Goal: Task Accomplishment & Management: Contribute content

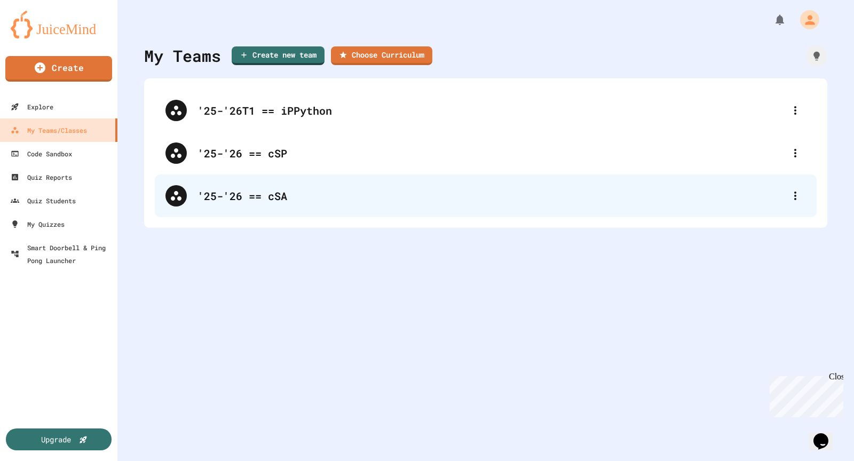
click at [256, 192] on div "'25-'26 == cSA" at bounding box center [491, 196] width 587 height 16
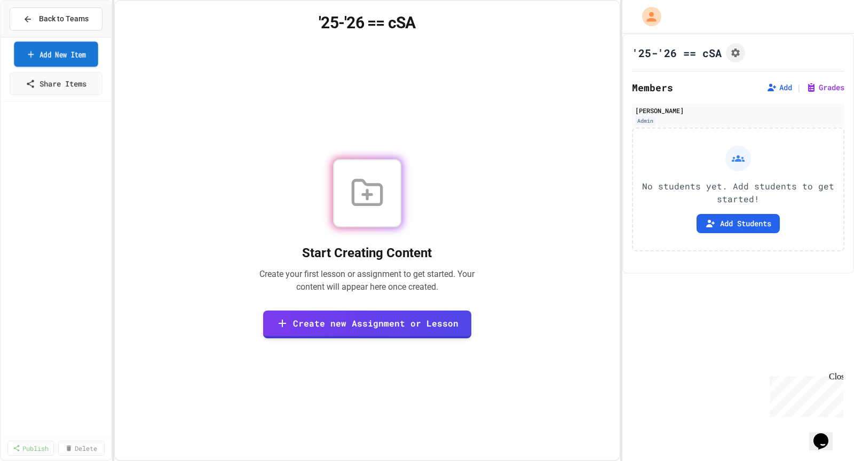
click at [66, 54] on link "Add New Item" at bounding box center [56, 54] width 84 height 25
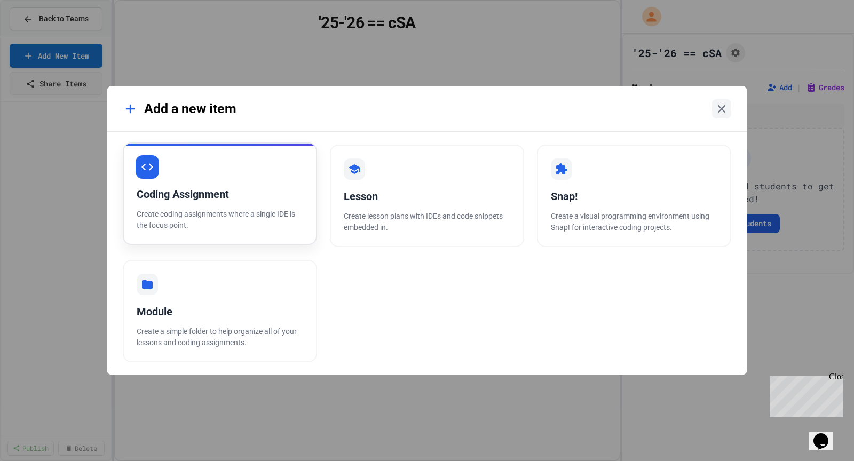
click at [227, 196] on div "Coding Assignment" at bounding box center [220, 194] width 167 height 16
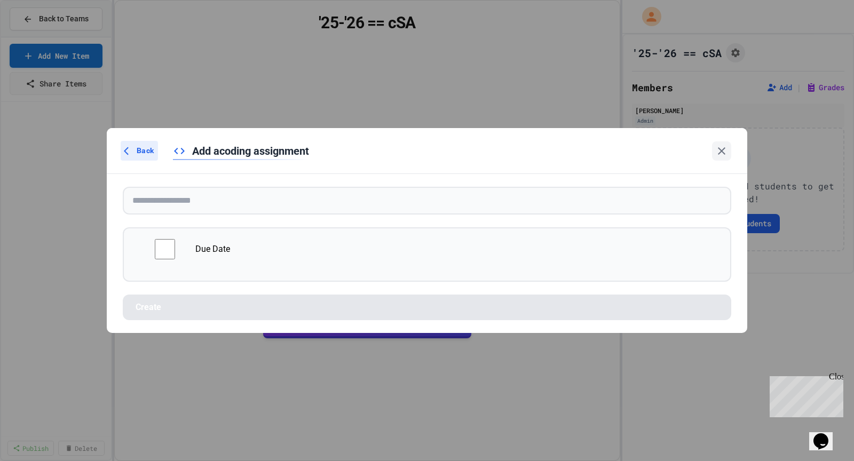
click at [144, 161] on div "Back" at bounding box center [139, 151] width 37 height 20
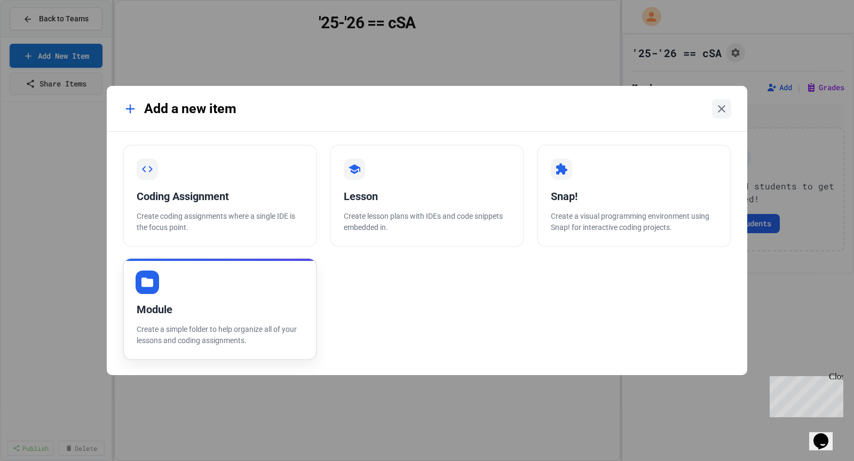
click at [178, 292] on div "Module Create a simple folder to help organize all of your lessons and coding a…" at bounding box center [220, 309] width 194 height 103
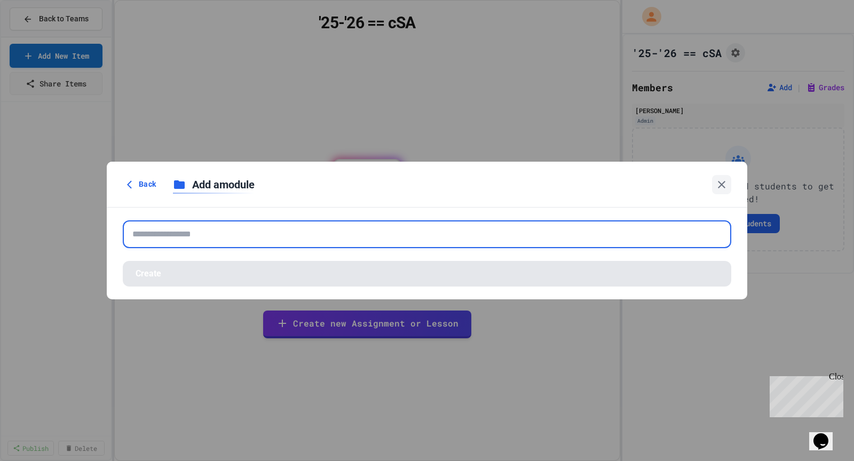
click at [194, 233] on input "text" at bounding box center [427, 235] width 609 height 28
paste input "**********"
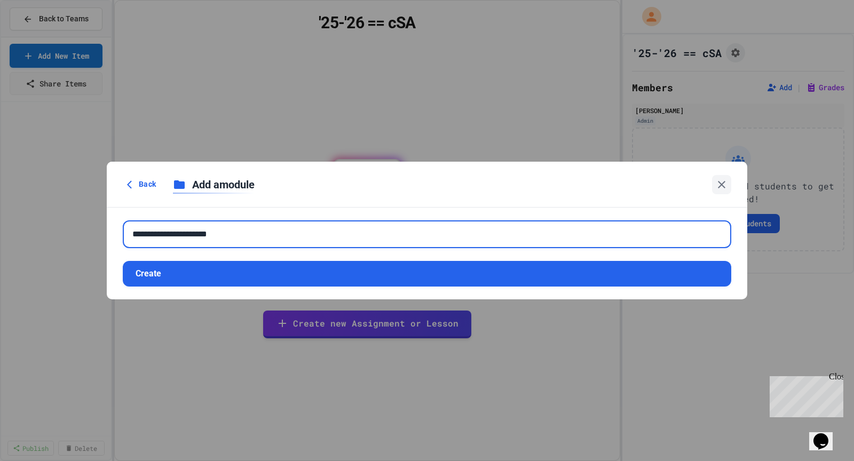
type input "**********"
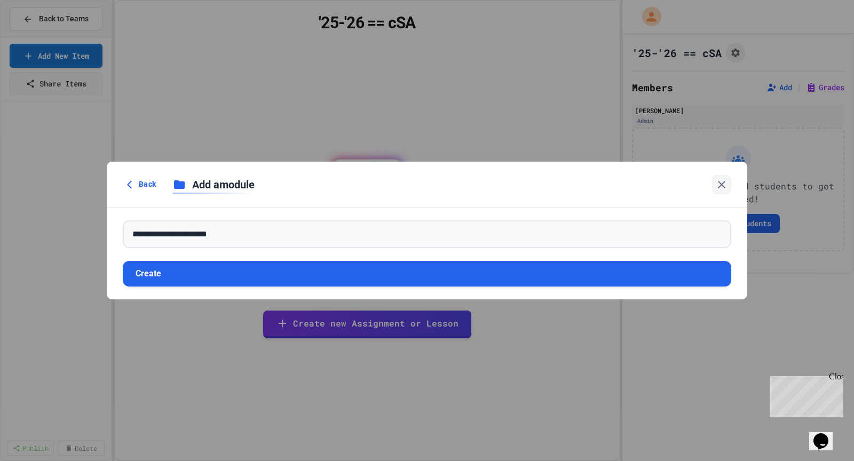
click at [286, 287] on form "**********" at bounding box center [427, 254] width 641 height 92
click at [250, 273] on button "Create" at bounding box center [427, 274] width 609 height 26
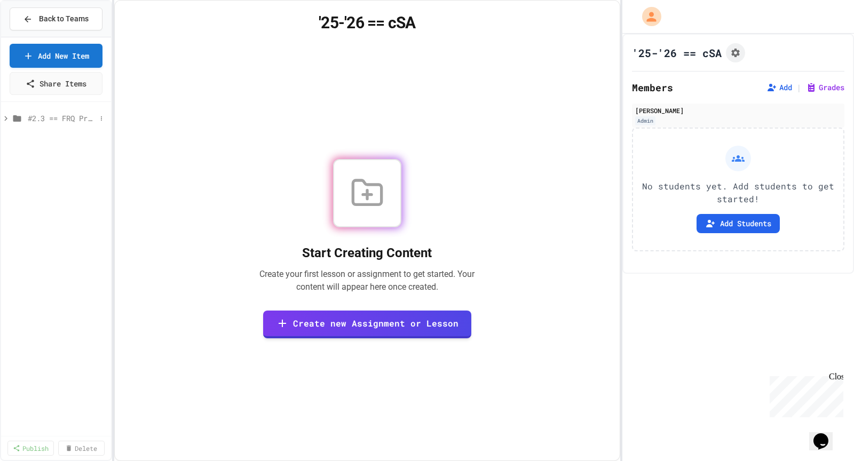
click at [60, 115] on span "#2.3 == FRQ Pre-AP Exam" at bounding box center [62, 118] width 68 height 11
click at [73, 116] on span "#2.3 == FRQ Pre-AP Exam" at bounding box center [62, 118] width 68 height 11
click at [61, 111] on div "#2.3 == FRQ Pre-AP Exam" at bounding box center [56, 118] width 110 height 15
click at [81, 61] on link "Add New Item" at bounding box center [55, 54] width 85 height 25
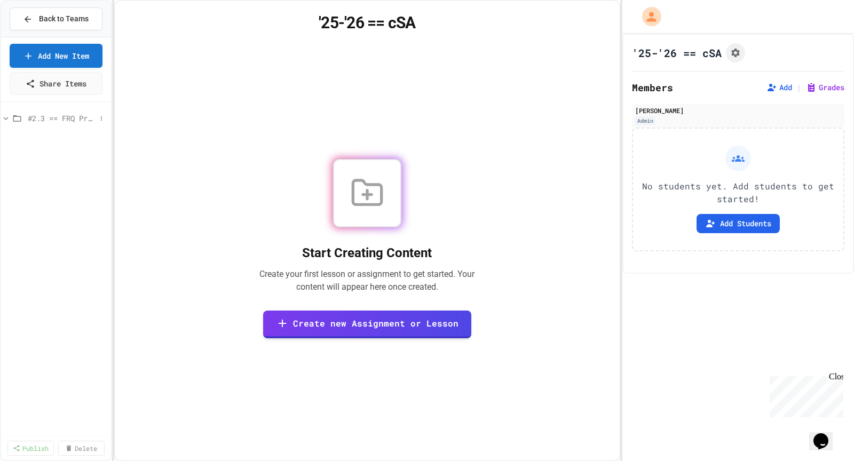
click at [68, 113] on span "#2.3 == FRQ Pre-AP Exam" at bounding box center [62, 118] width 68 height 11
click at [69, 56] on link "Add New Item" at bounding box center [55, 54] width 85 height 25
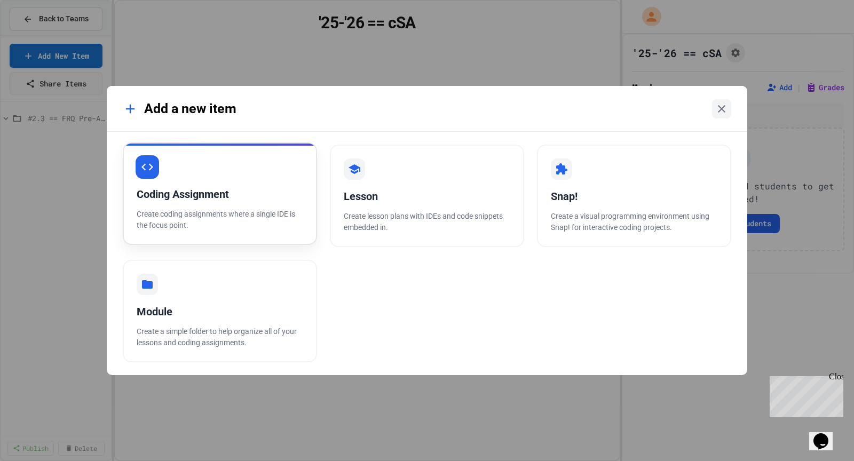
click at [245, 188] on div "Coding Assignment" at bounding box center [220, 194] width 167 height 16
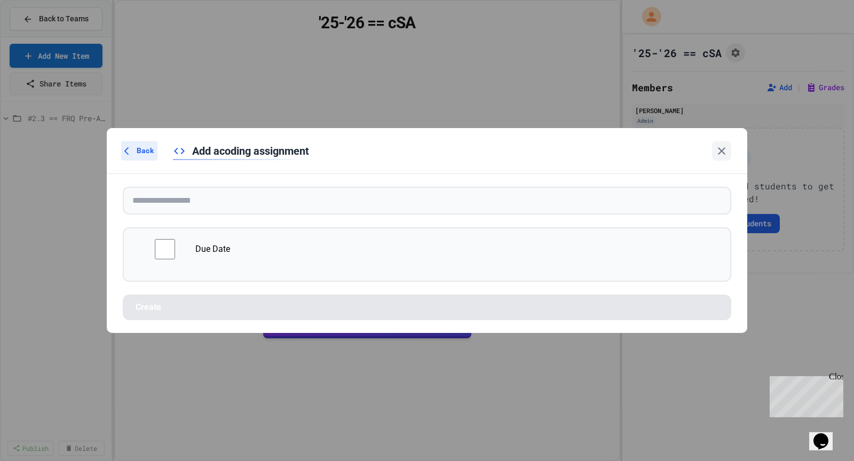
click at [147, 151] on span "Back" at bounding box center [145, 150] width 17 height 11
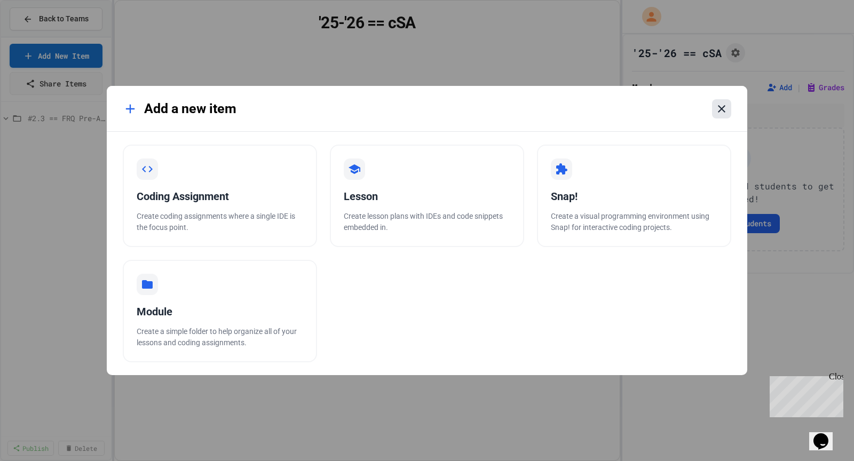
click at [721, 115] on icon at bounding box center [722, 109] width 13 height 13
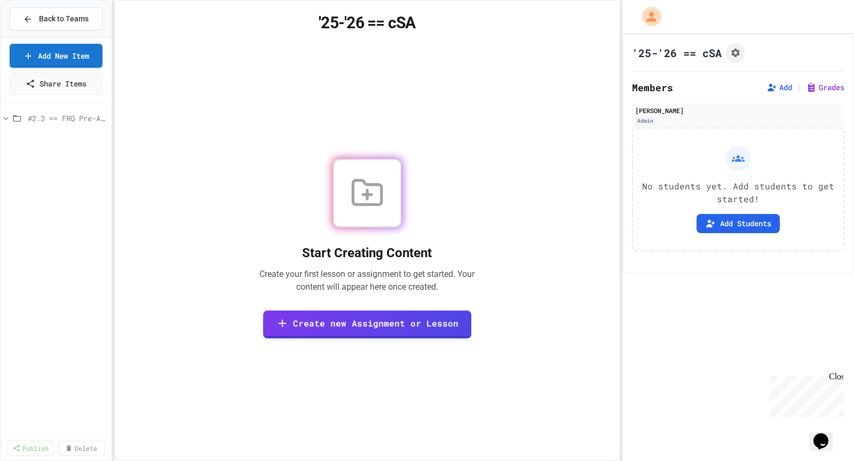
select select "*******"
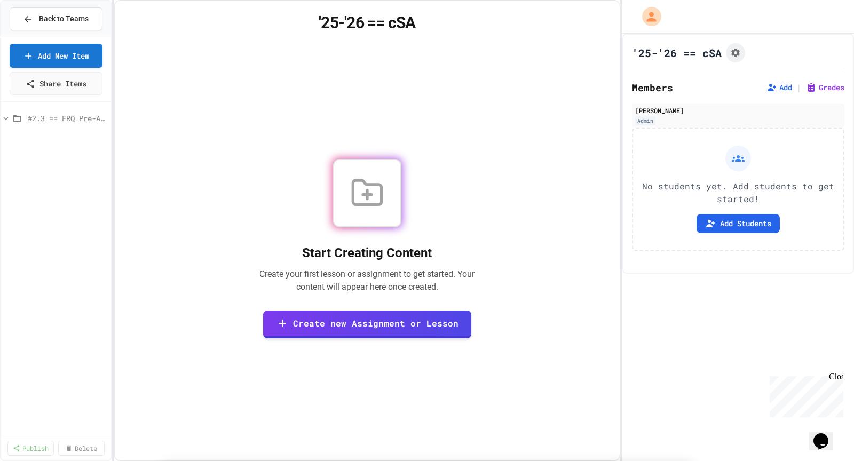
click at [54, 13] on span "Back to Teams" at bounding box center [64, 18] width 50 height 11
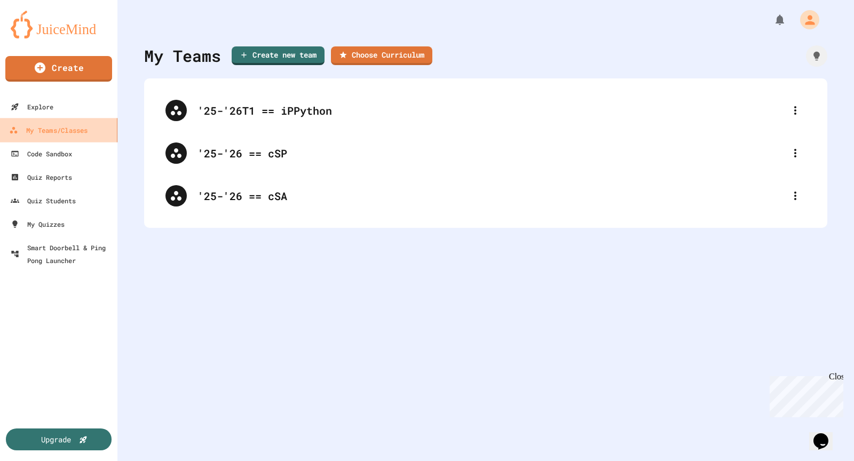
click at [48, 123] on link "My Teams/Classes" at bounding box center [58, 130] width 121 height 24
click at [60, 106] on link "Explore" at bounding box center [58, 107] width 121 height 24
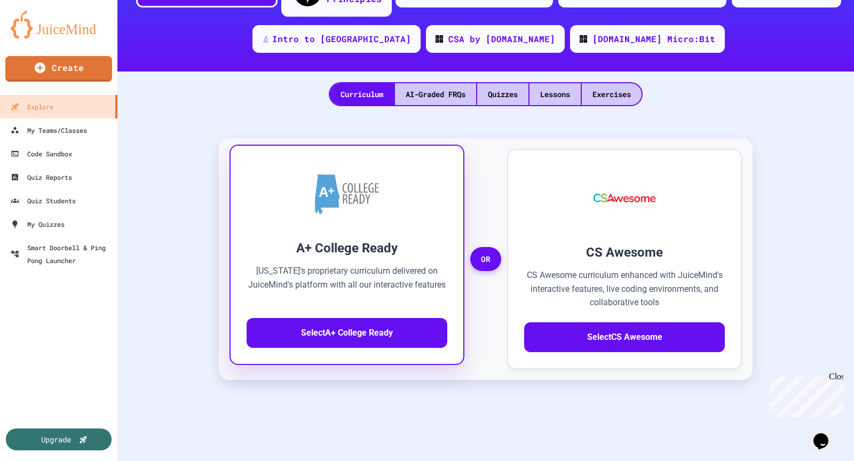
scroll to position [155, 0]
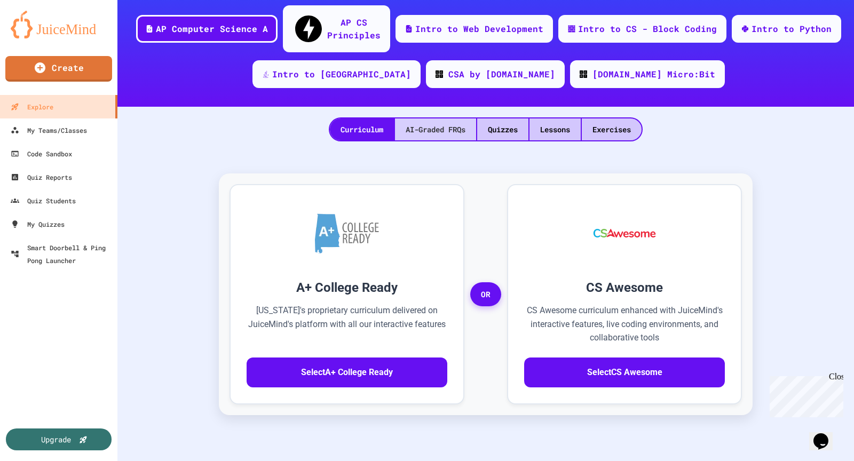
click at [435, 119] on div "AI-Graded FRQs" at bounding box center [435, 130] width 81 height 22
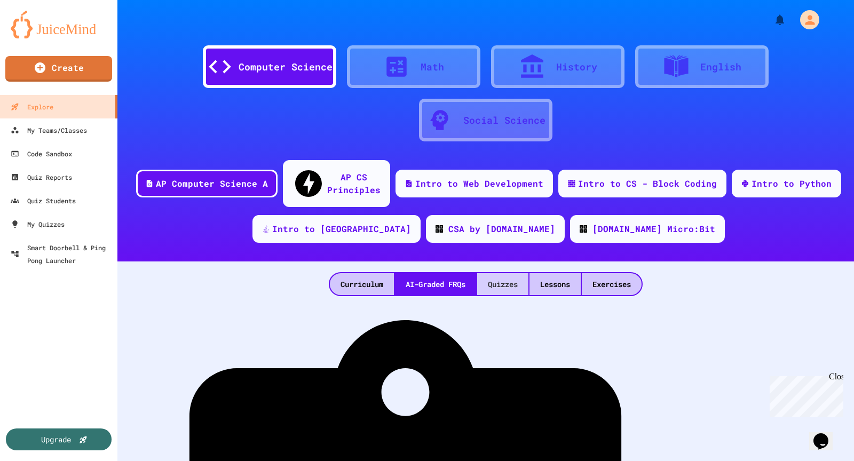
click at [513, 273] on div "Quizzes" at bounding box center [502, 284] width 51 height 22
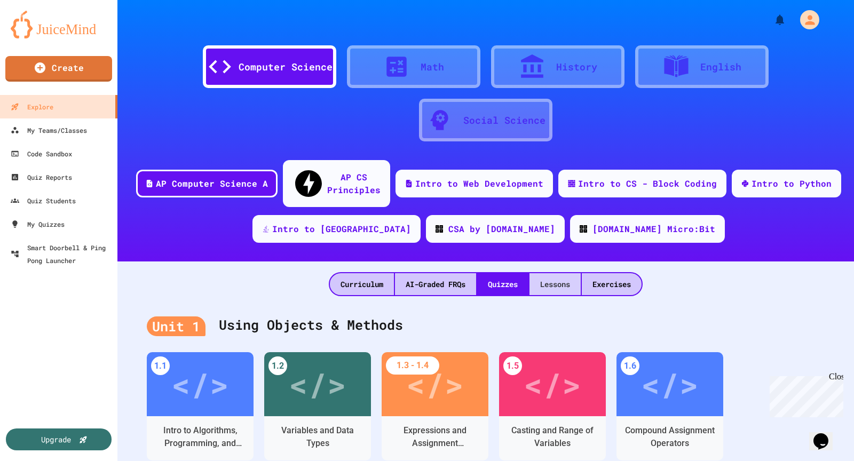
click at [563, 273] on div "Lessons" at bounding box center [555, 284] width 51 height 22
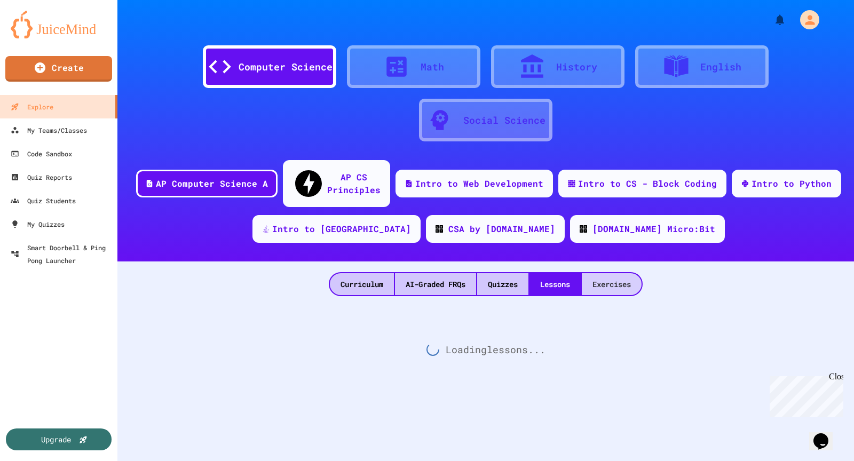
click at [591, 273] on div "Exercises" at bounding box center [612, 284] width 60 height 22
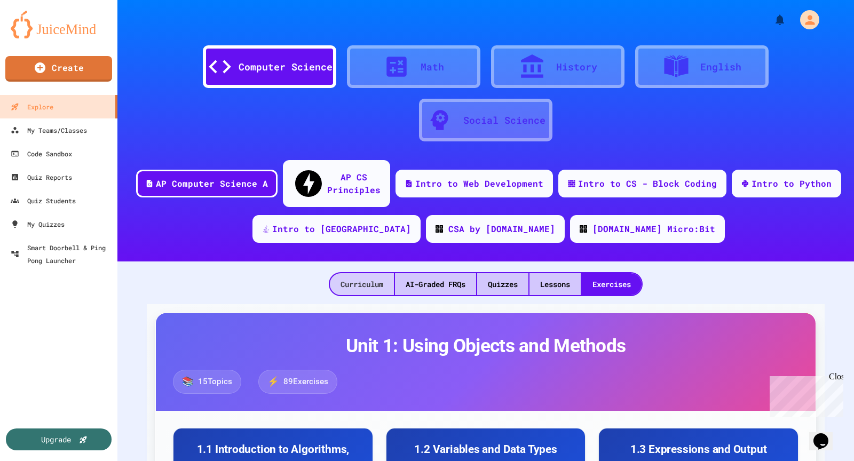
click at [366, 273] on div "Curriculum" at bounding box center [362, 284] width 64 height 22
